Goal: Task Accomplishment & Management: Use online tool/utility

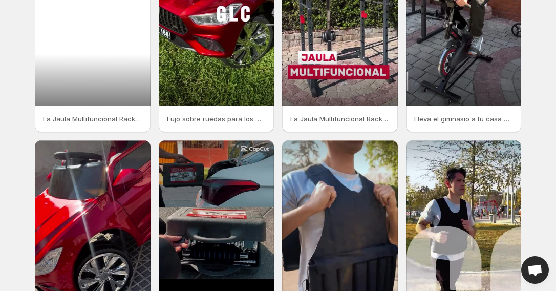
scroll to position [159, 0]
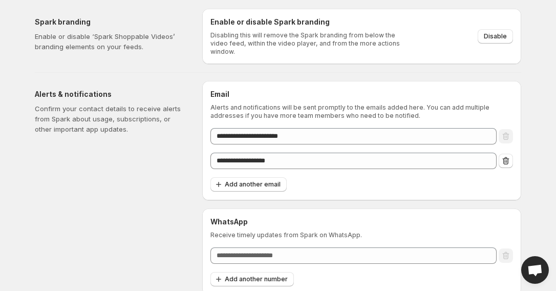
scroll to position [31, 0]
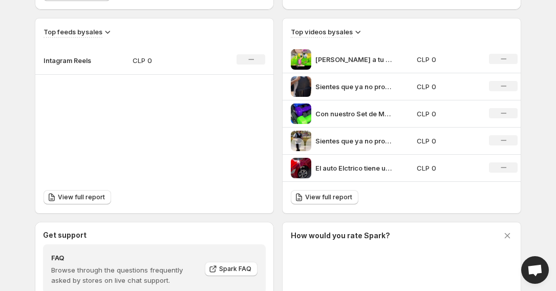
scroll to position [352, 0]
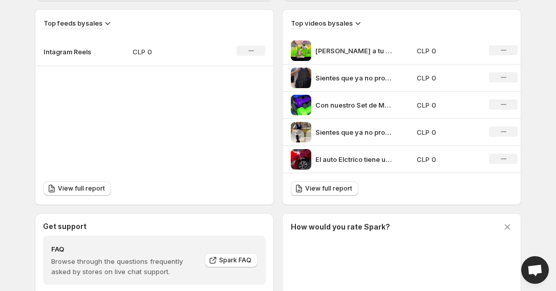
click at [355, 24] on icon at bounding box center [358, 23] width 10 height 10
click at [356, 44] on span "Sales" at bounding box center [350, 42] width 17 height 8
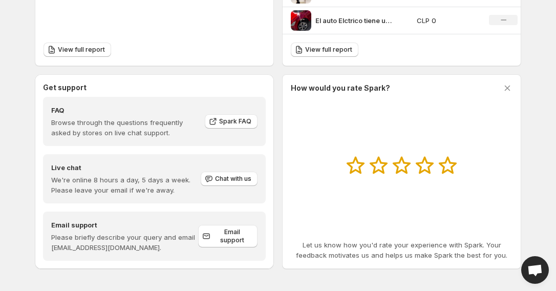
scroll to position [494, 0]
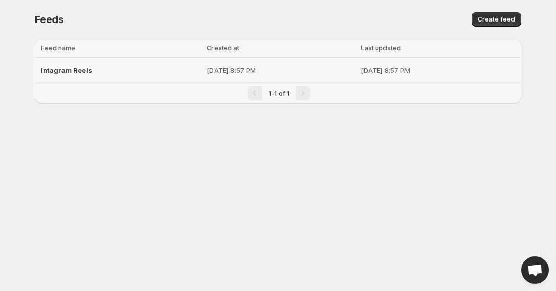
click at [78, 69] on span "Intagram Reels" at bounding box center [66, 70] width 51 height 8
